Goal: Find contact information: Obtain details needed to contact an individual or organization

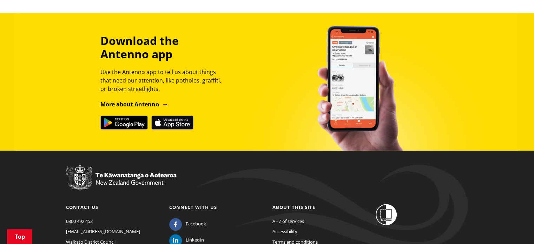
scroll to position [877, 0]
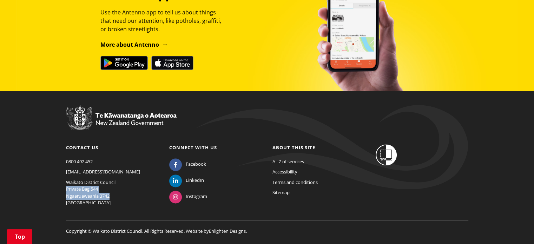
drag, startPoint x: 66, startPoint y: 180, endPoint x: 114, endPoint y: 188, distance: 49.1
click at [114, 188] on p "Waikato District Council Private Bag 544 Ngaaruawaahia 3742 New Zealand" at bounding box center [112, 192] width 93 height 27
copy p "Private Bag 544 Ngaaruawaahia 3742"
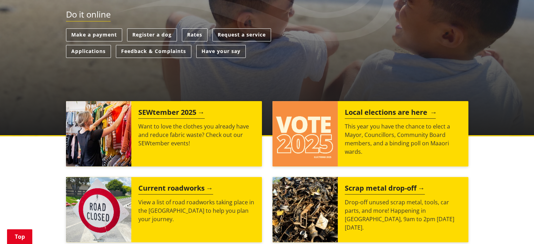
scroll to position [70, 0]
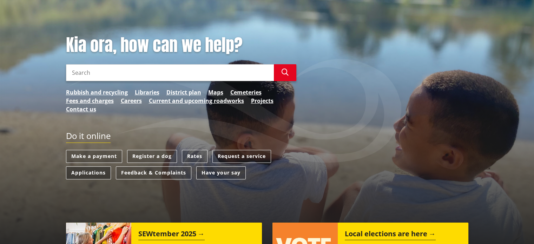
click at [83, 174] on link "Applications" at bounding box center [88, 172] width 45 height 13
